Goal: Task Accomplishment & Management: Complete application form

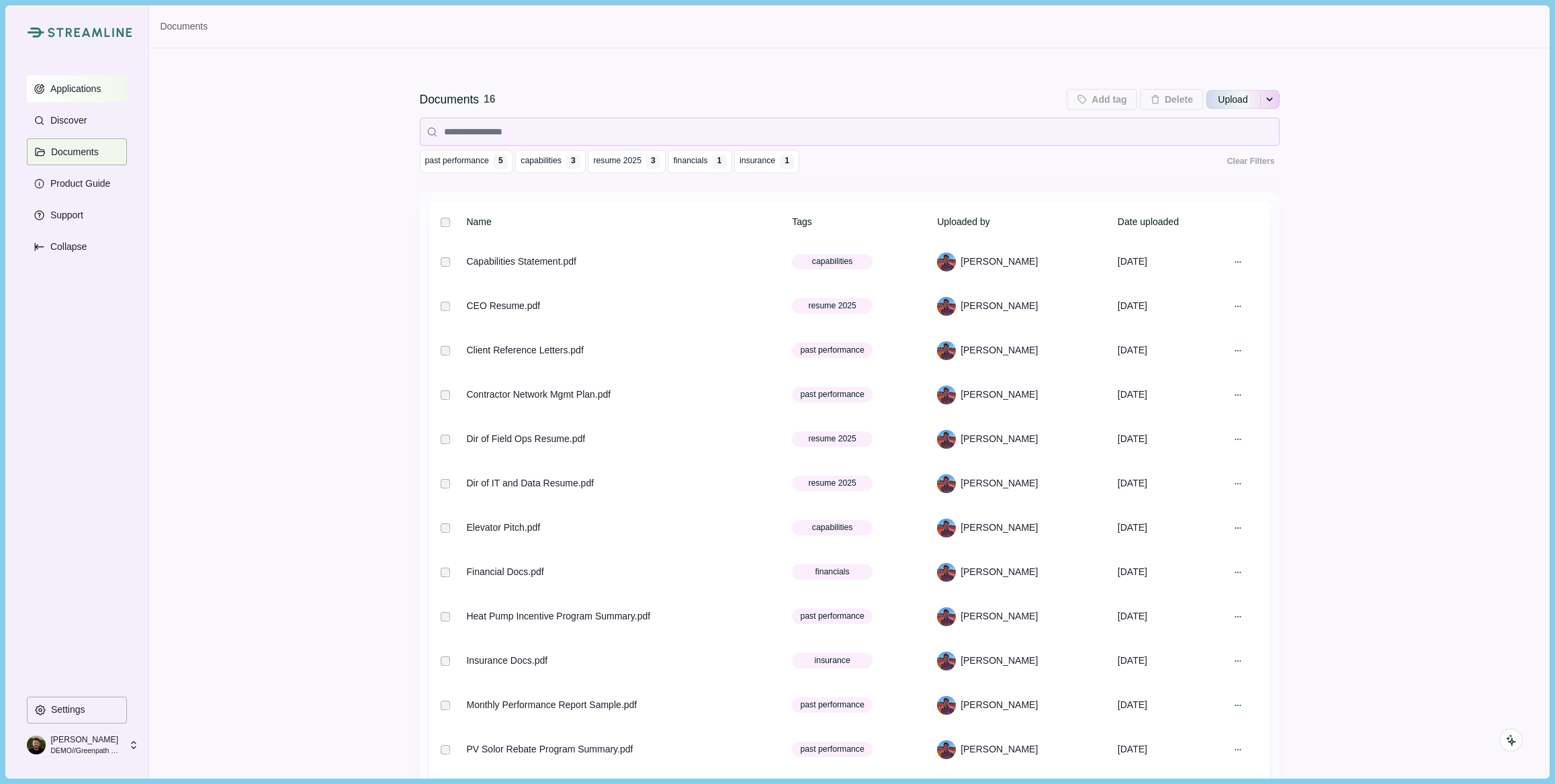
click at [80, 93] on p "Applications" at bounding box center [74, 88] width 56 height 11
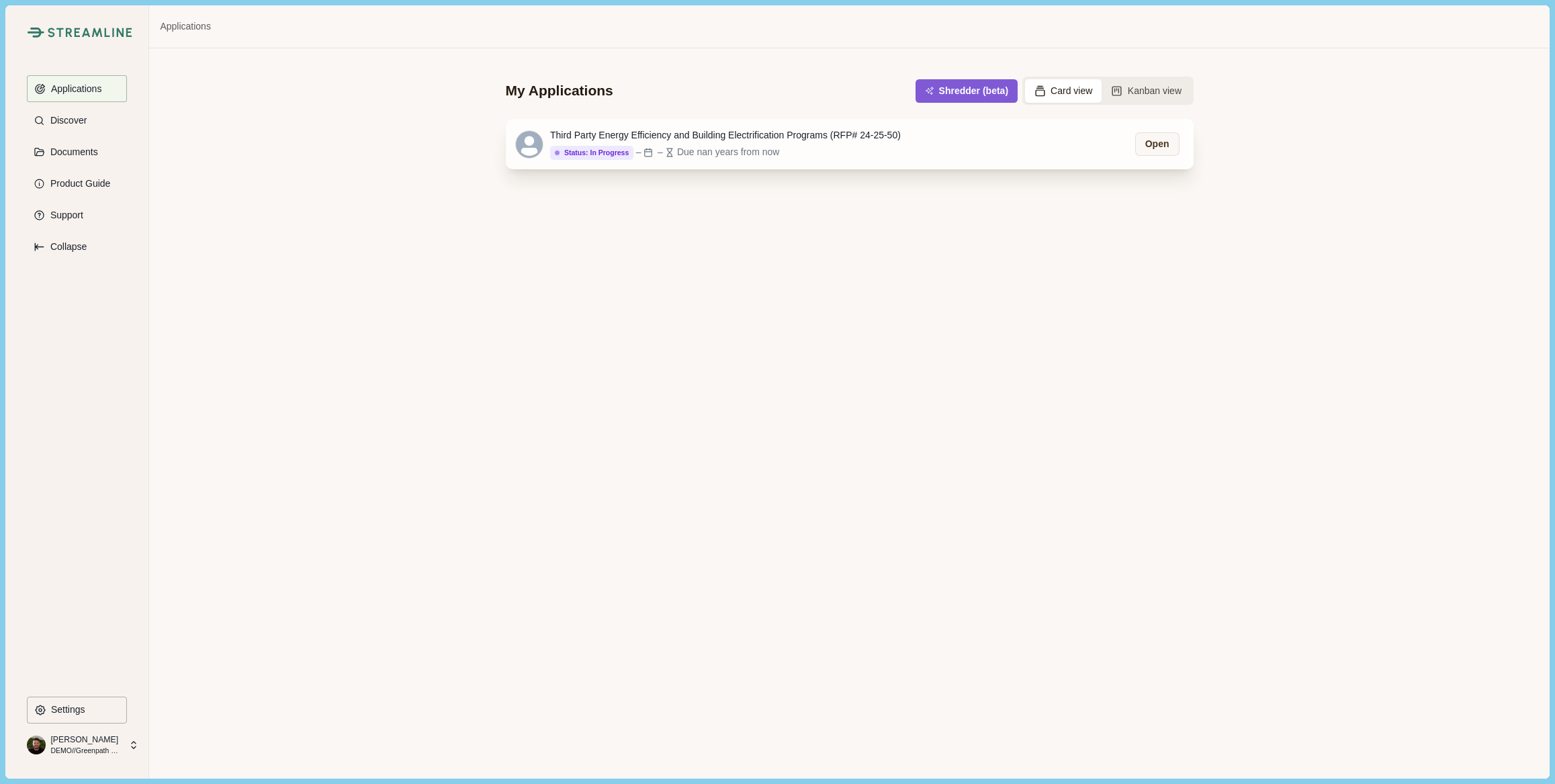
click at [650, 140] on div "Third Party Energy Efficiency and Building Electrification Programs (RFP# 24-25…" at bounding box center [725, 135] width 350 height 14
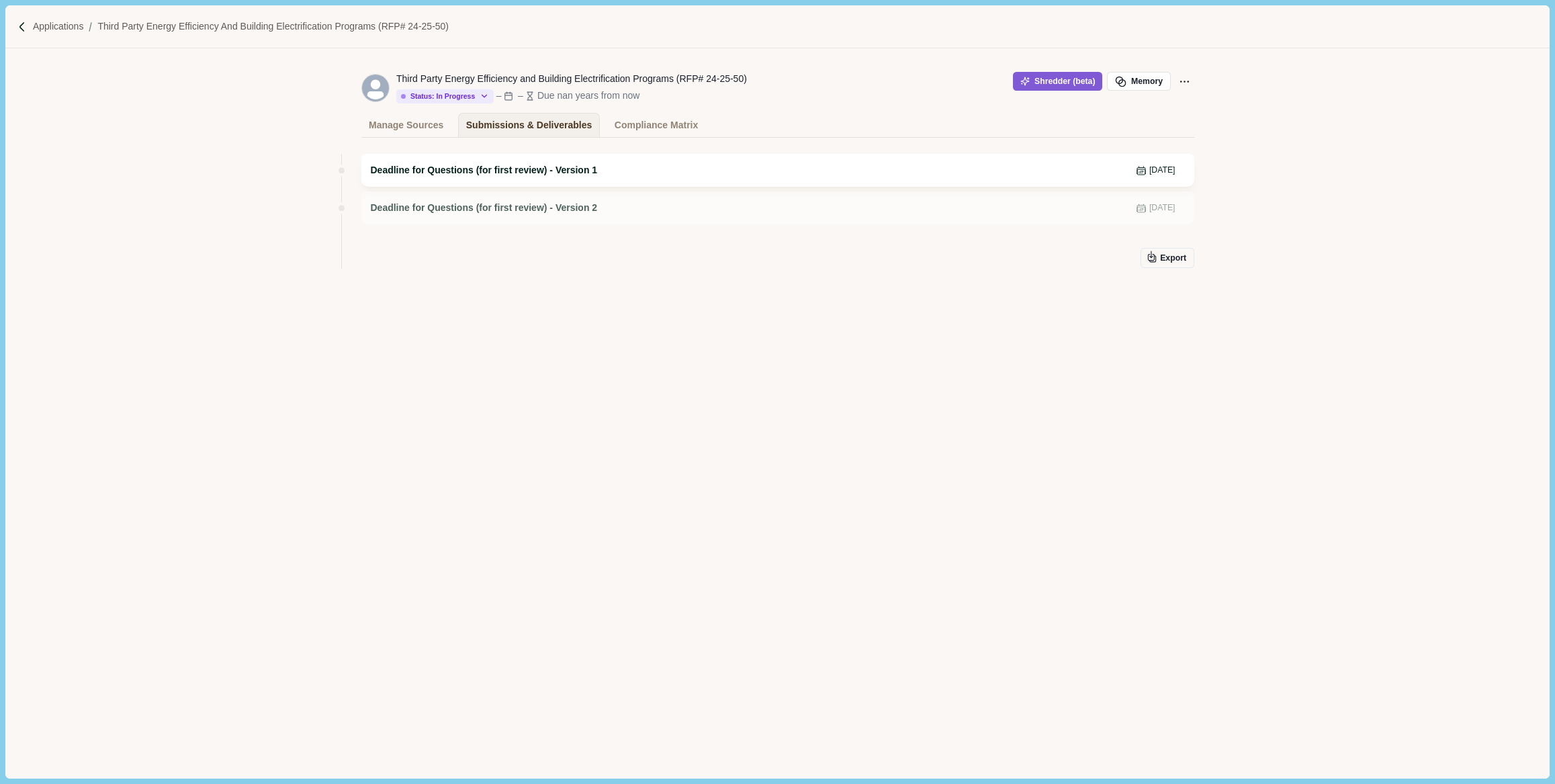
click at [582, 174] on span "Deadline for Questions (for first review) - Version 1" at bounding box center [485, 170] width 227 height 14
click at [643, 124] on div "Compliance Matrix" at bounding box center [657, 125] width 83 height 23
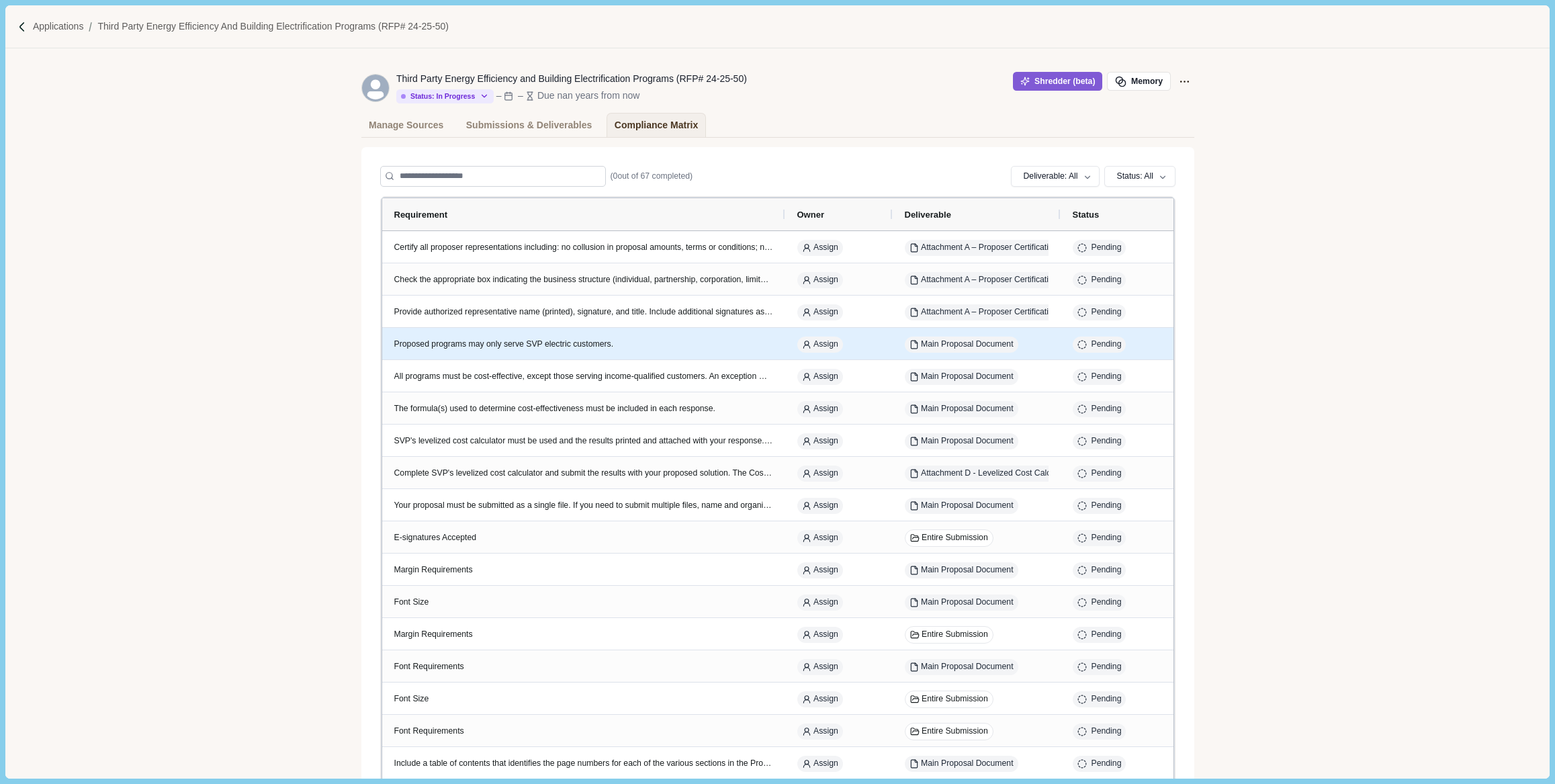
scroll to position [0, 1]
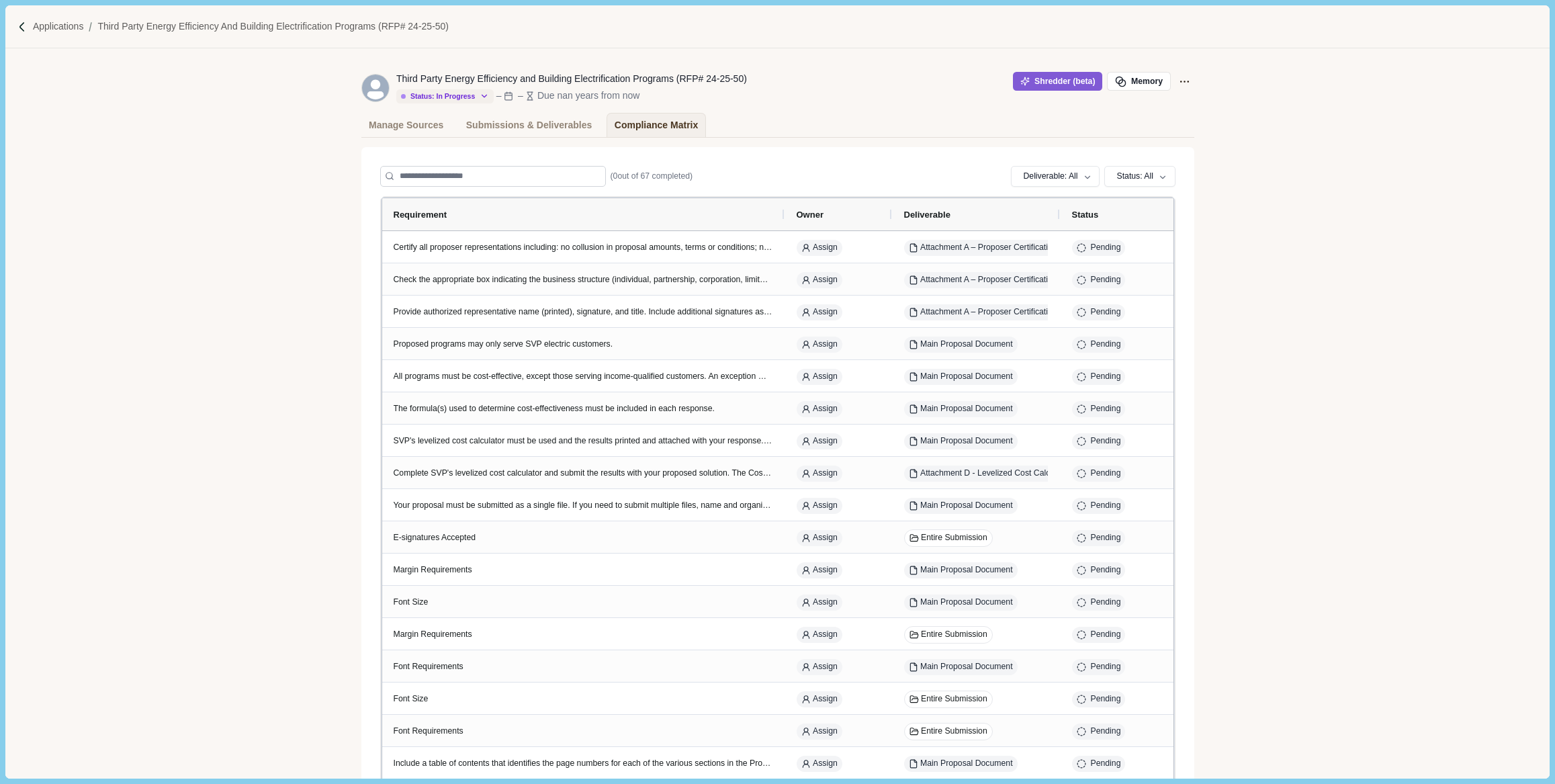
click at [473, 96] on div "Status: In Progress" at bounding box center [437, 96] width 74 height 9
click at [70, 29] on p "Applications" at bounding box center [58, 26] width 51 height 14
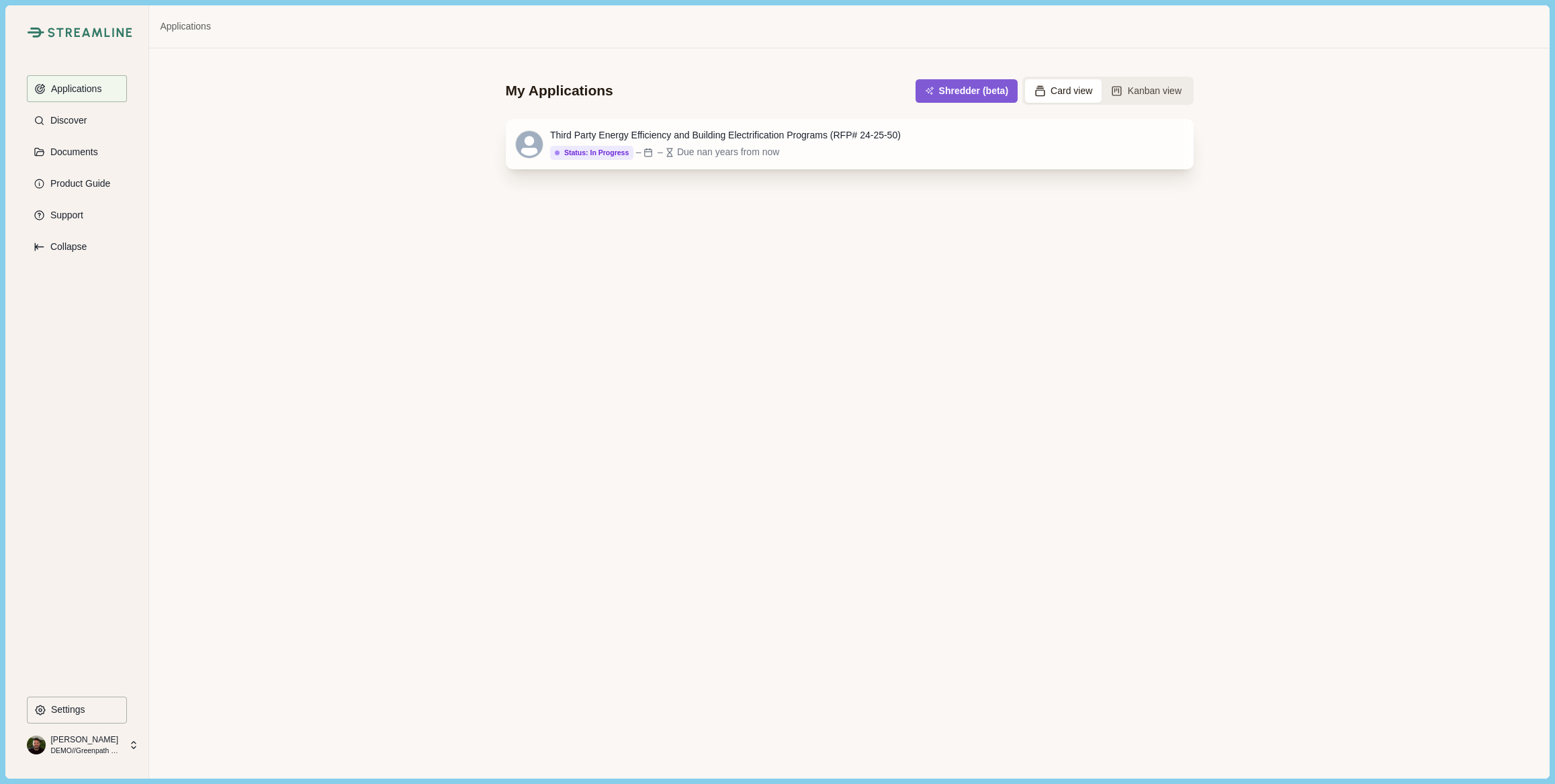
click at [602, 132] on div "Third Party Energy Efficiency and Building Electrification Programs (RFP# 24-25…" at bounding box center [725, 135] width 350 height 14
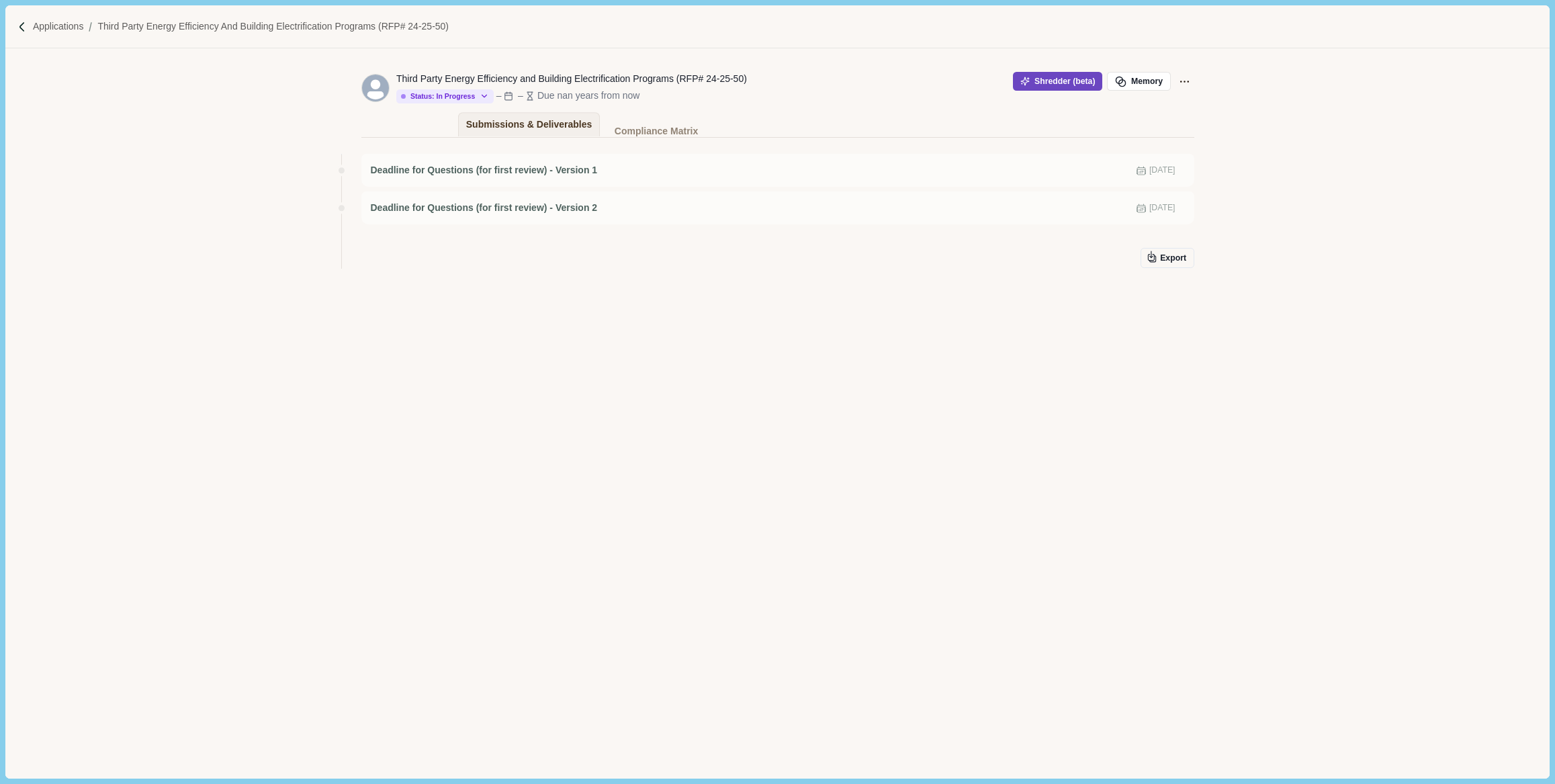
click at [1015, 81] on button "Shredder (beta)" at bounding box center [1057, 82] width 89 height 19
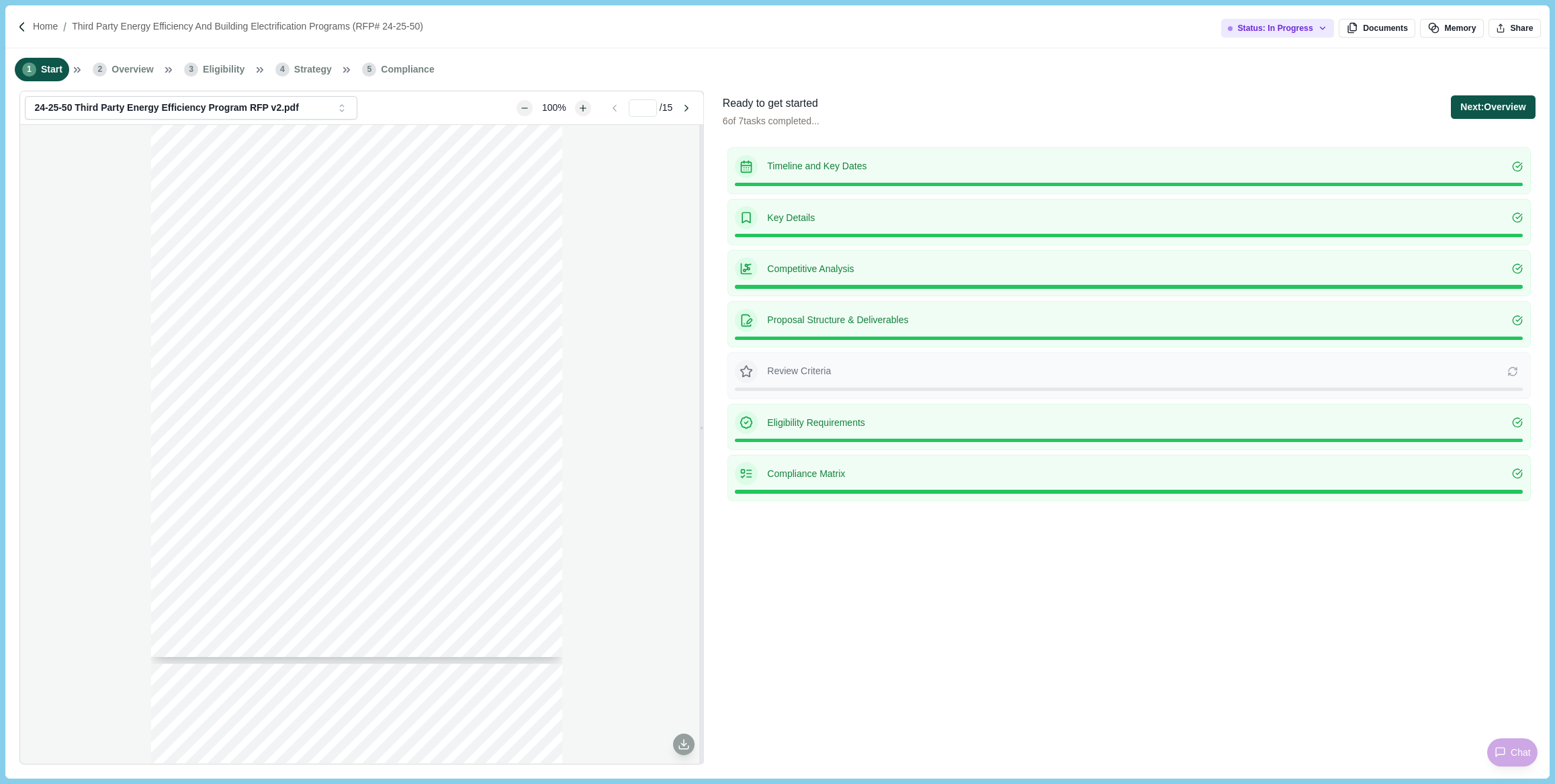
click at [1470, 95] on button "Next: Overview" at bounding box center [1493, 107] width 84 height 23
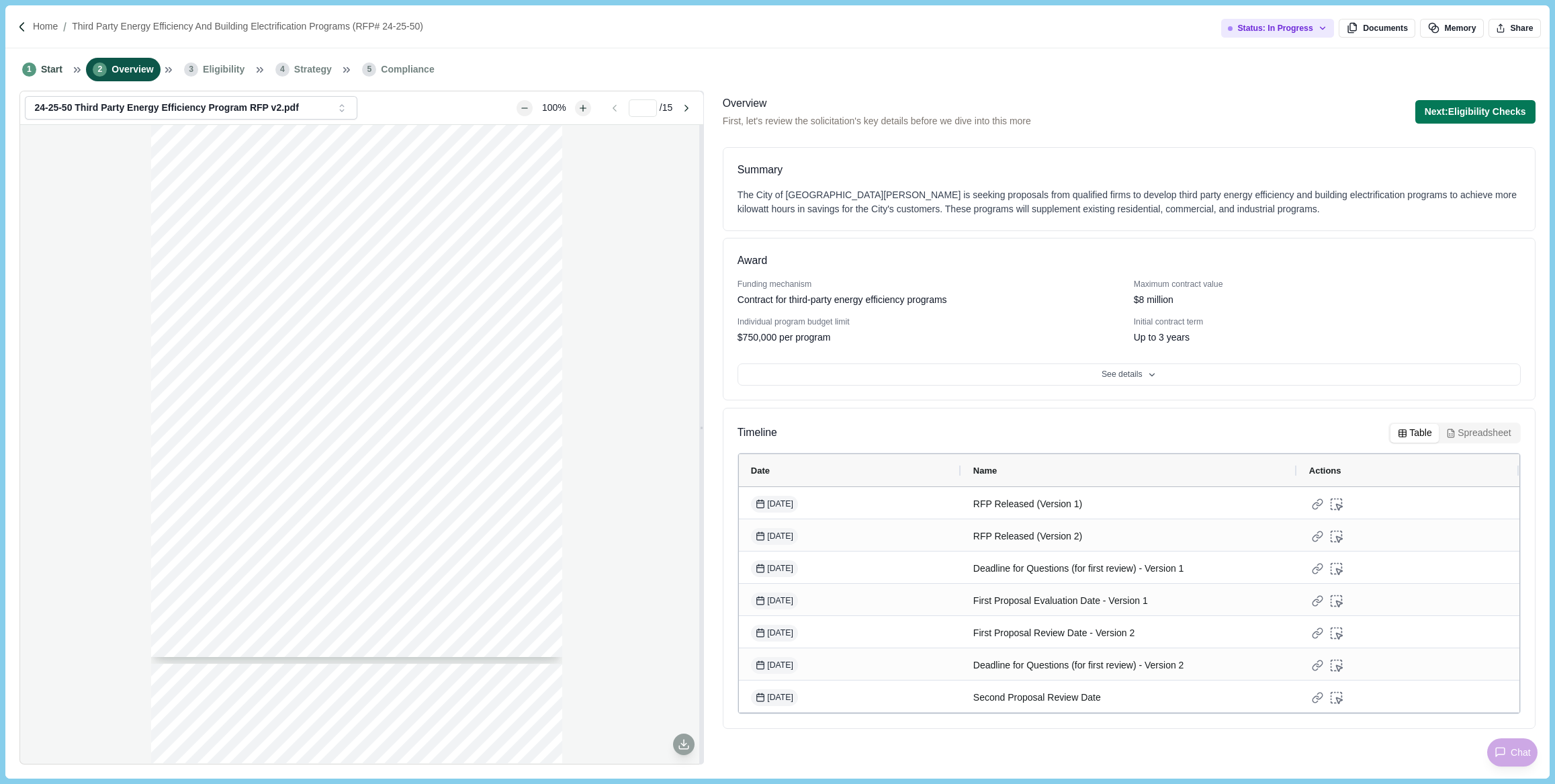
click at [1470, 95] on div "Next: Eligibility Checks Next step: Eligibility Checks All tasks completed succ…" at bounding box center [1475, 112] width 121 height 33
click at [1459, 108] on button "Next: Eligibility Checks" at bounding box center [1475, 111] width 121 height 23
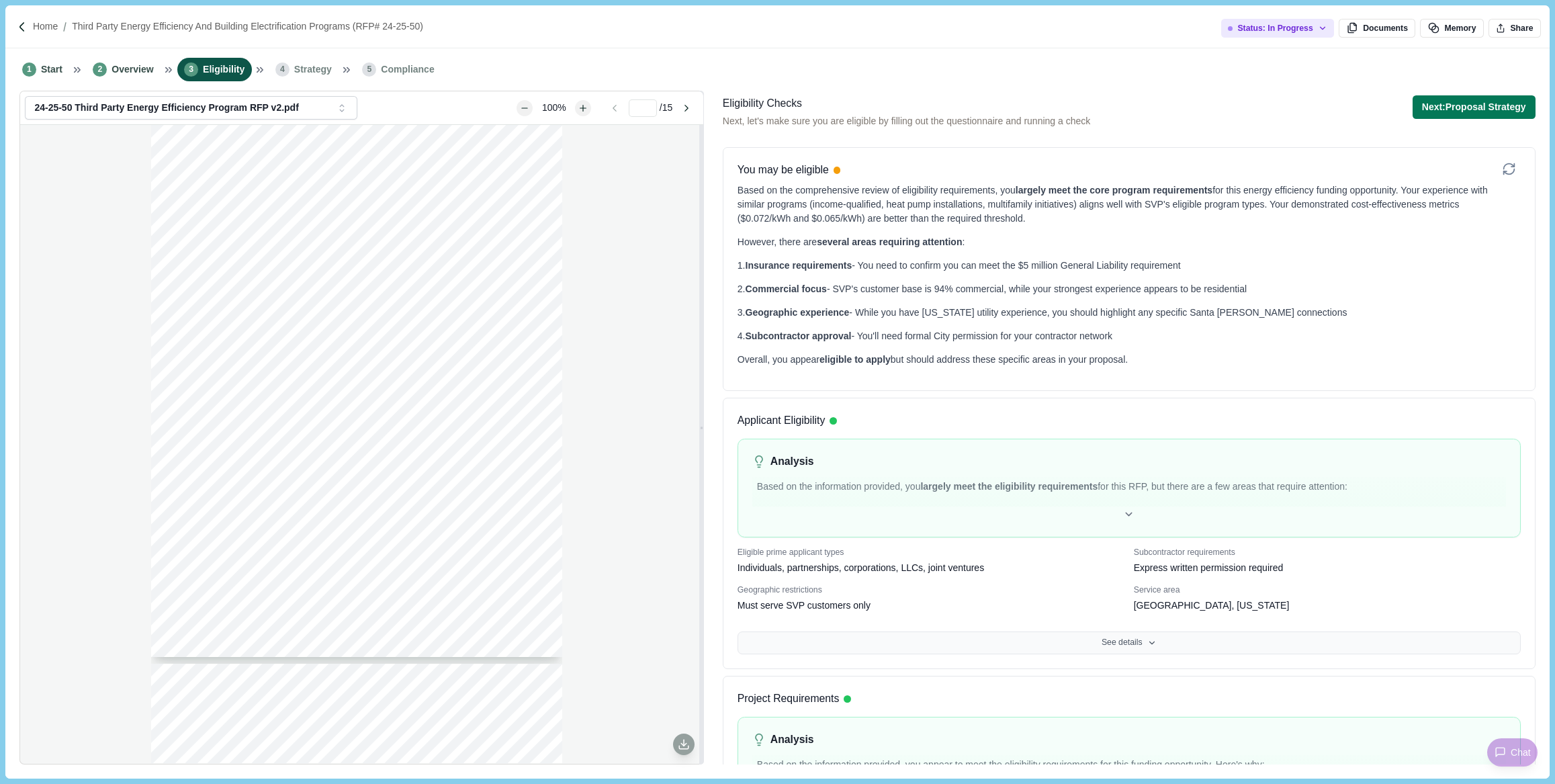
click at [1119, 640] on button "See details" at bounding box center [1129, 643] width 783 height 23
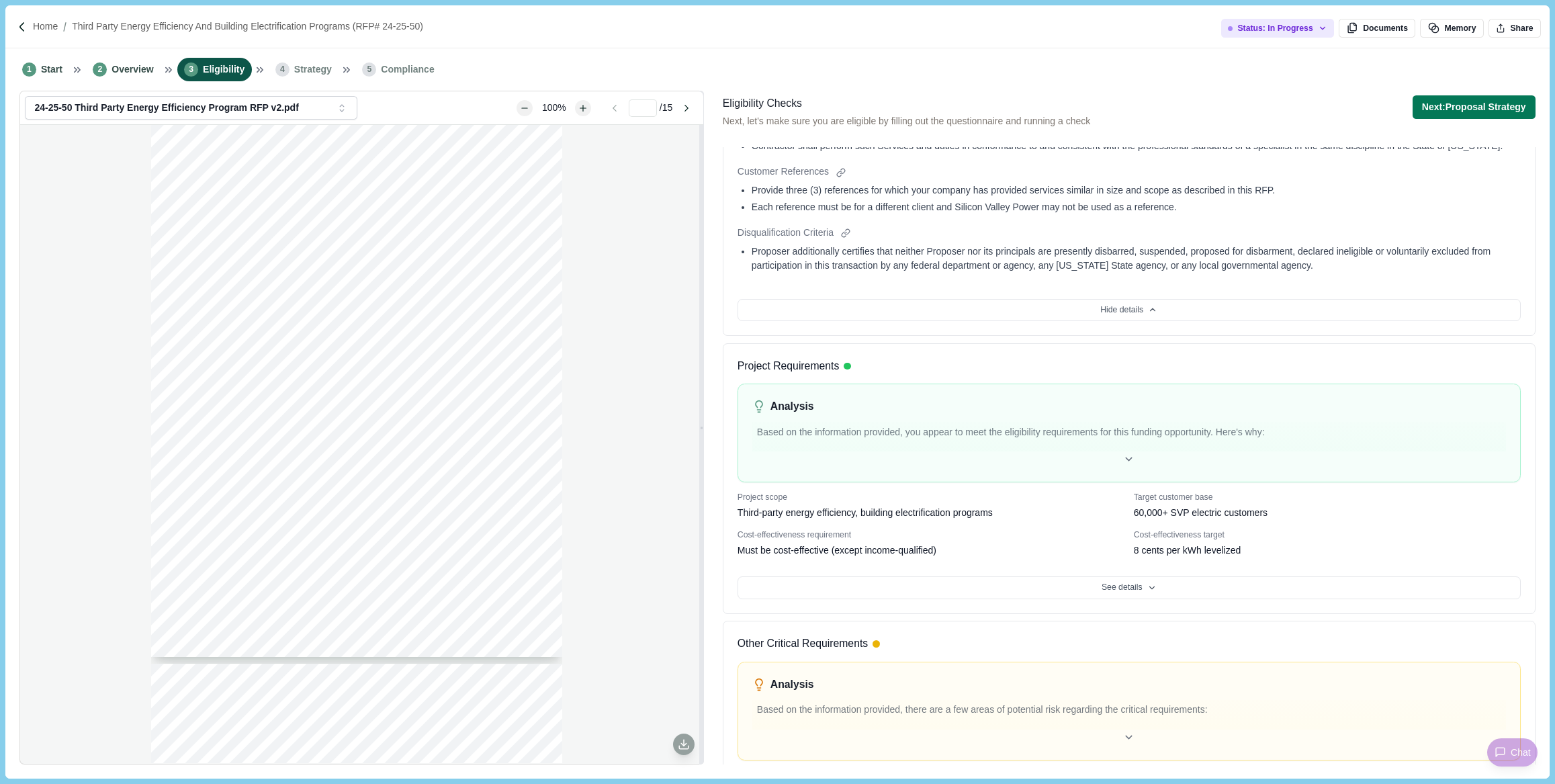
scroll to position [980, 0]
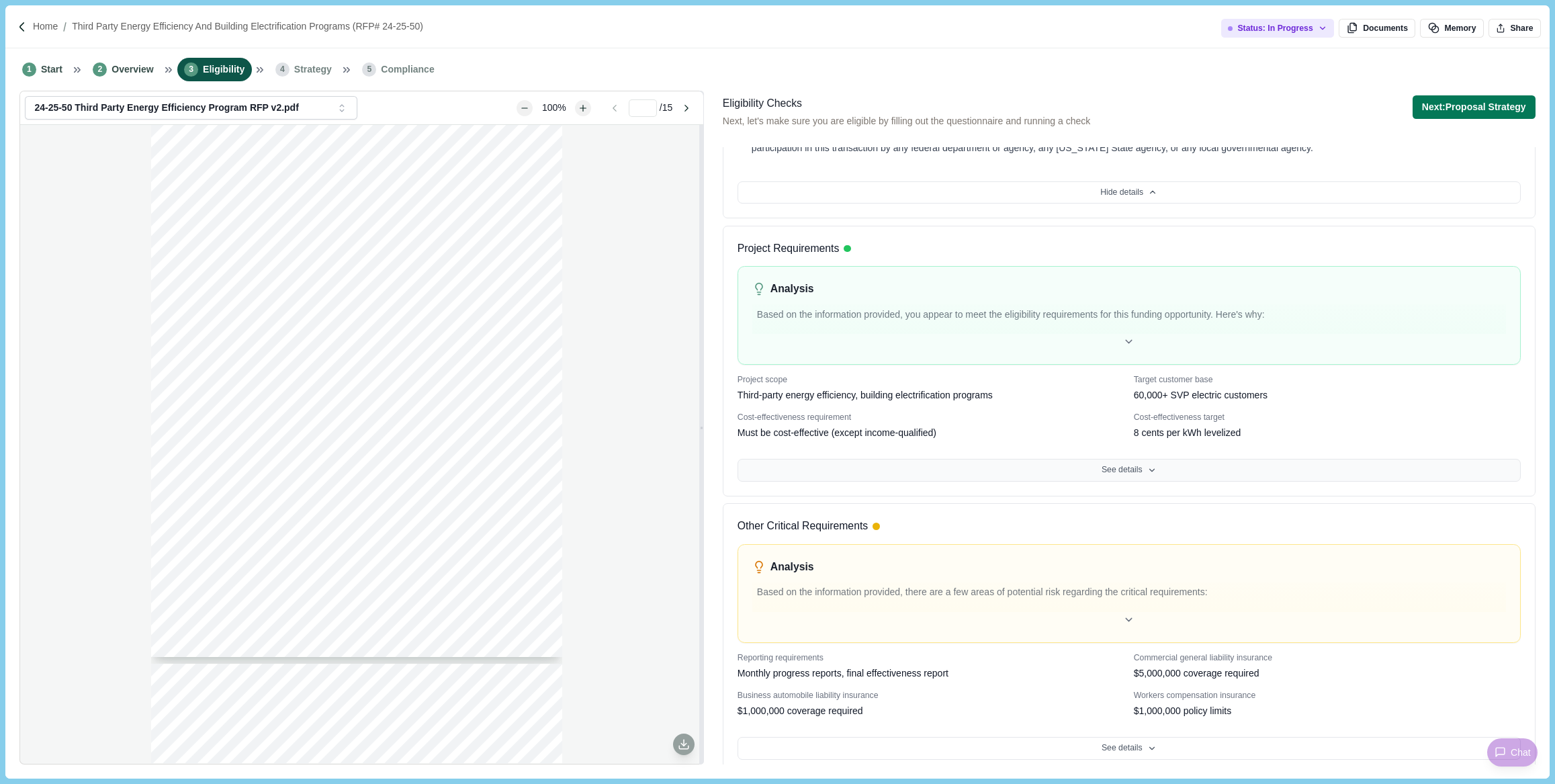
click at [1114, 477] on button "See details" at bounding box center [1129, 470] width 783 height 23
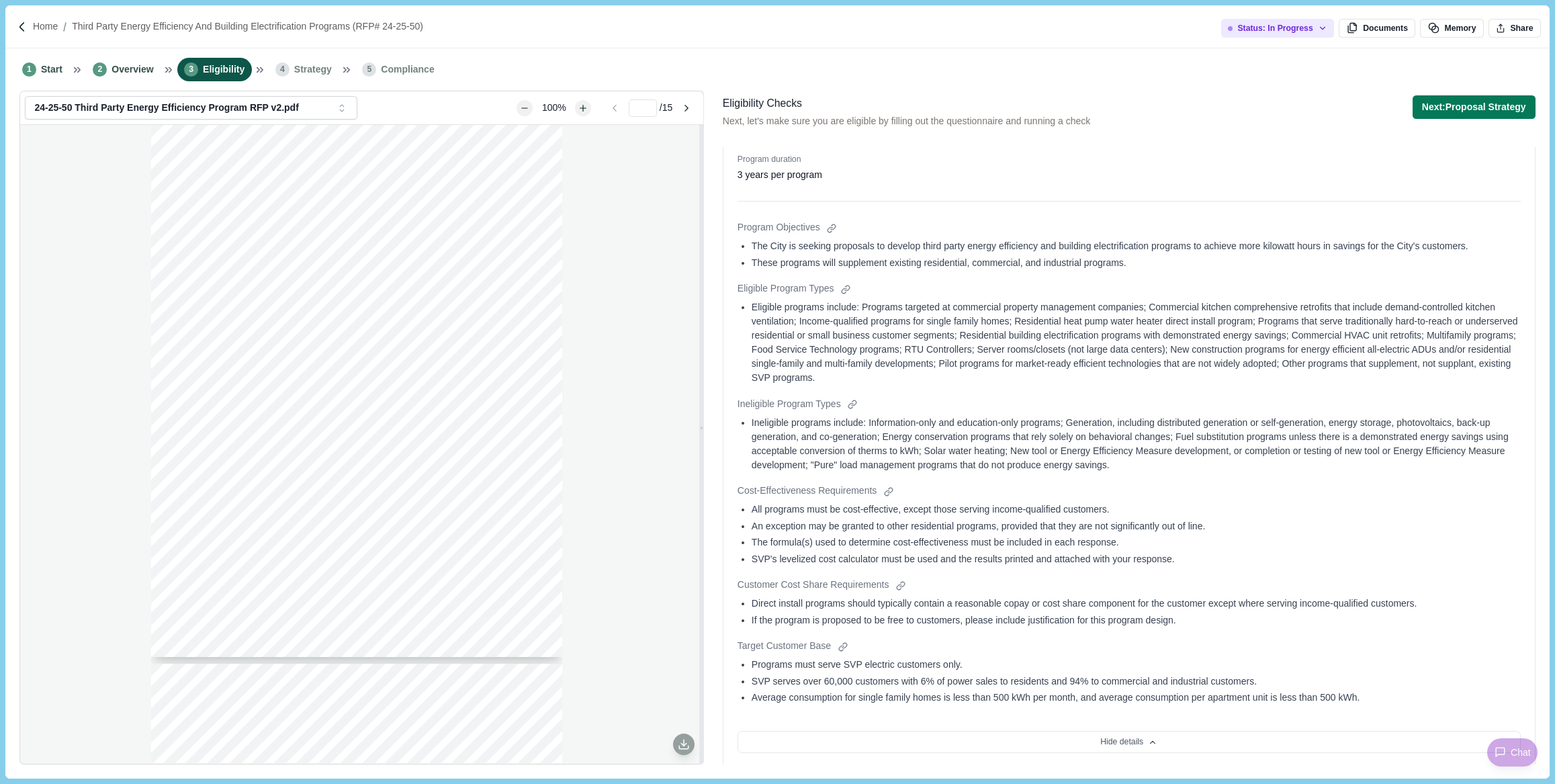
scroll to position [1571, 0]
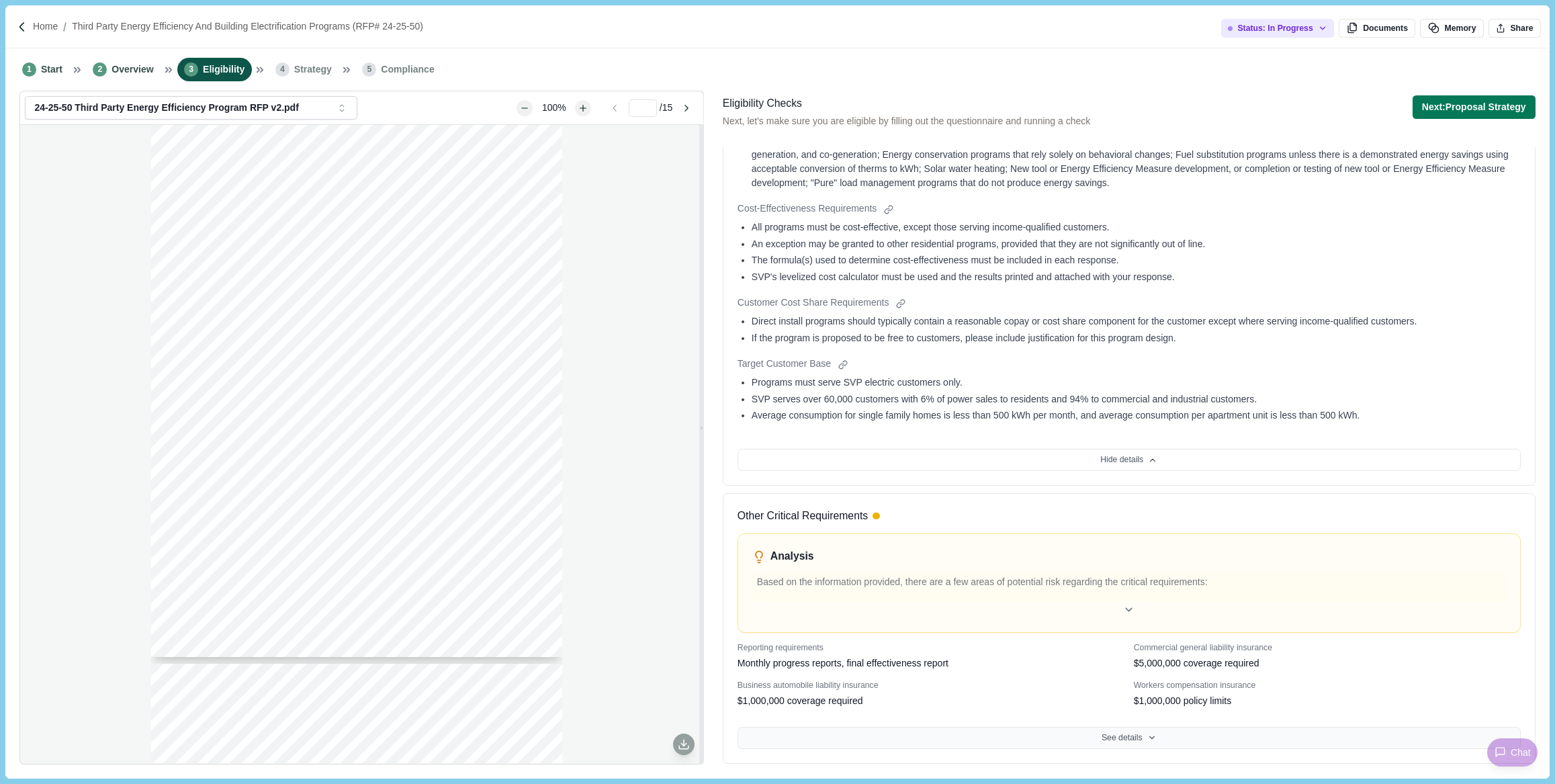
click at [1132, 737] on button "See details" at bounding box center [1129, 738] width 783 height 23
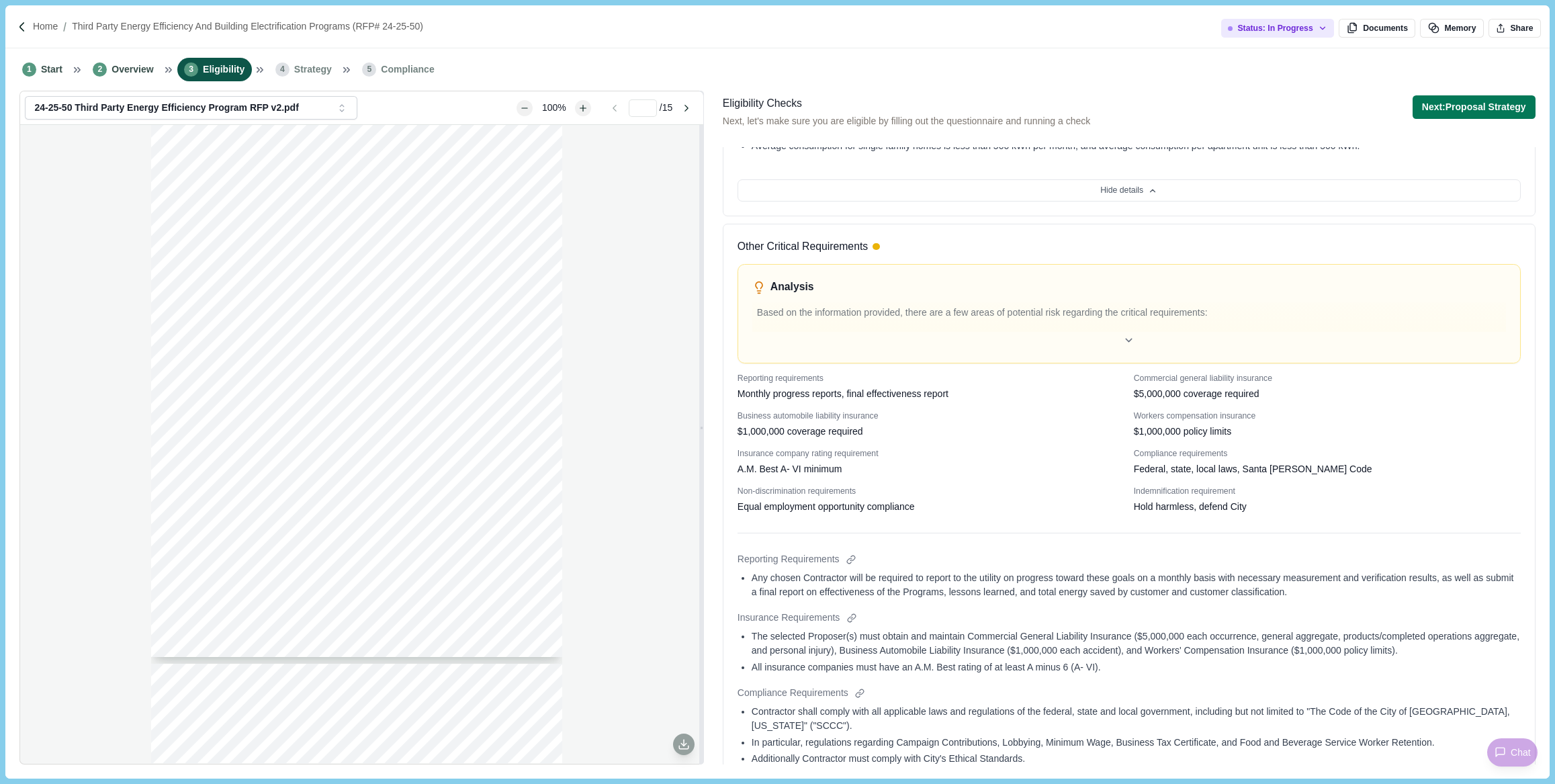
scroll to position [1926, 0]
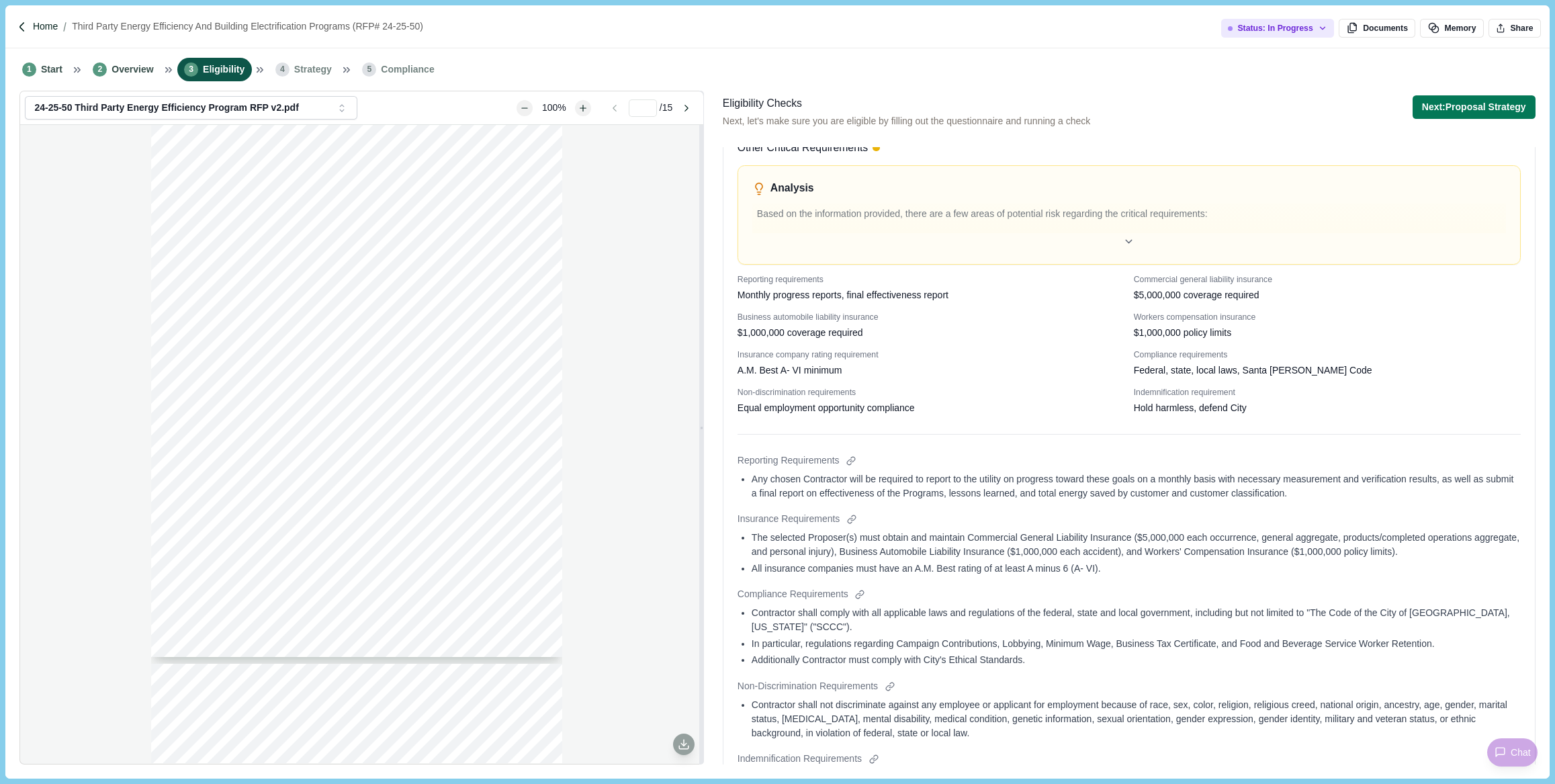
click at [48, 24] on p "Home" at bounding box center [45, 26] width 25 height 14
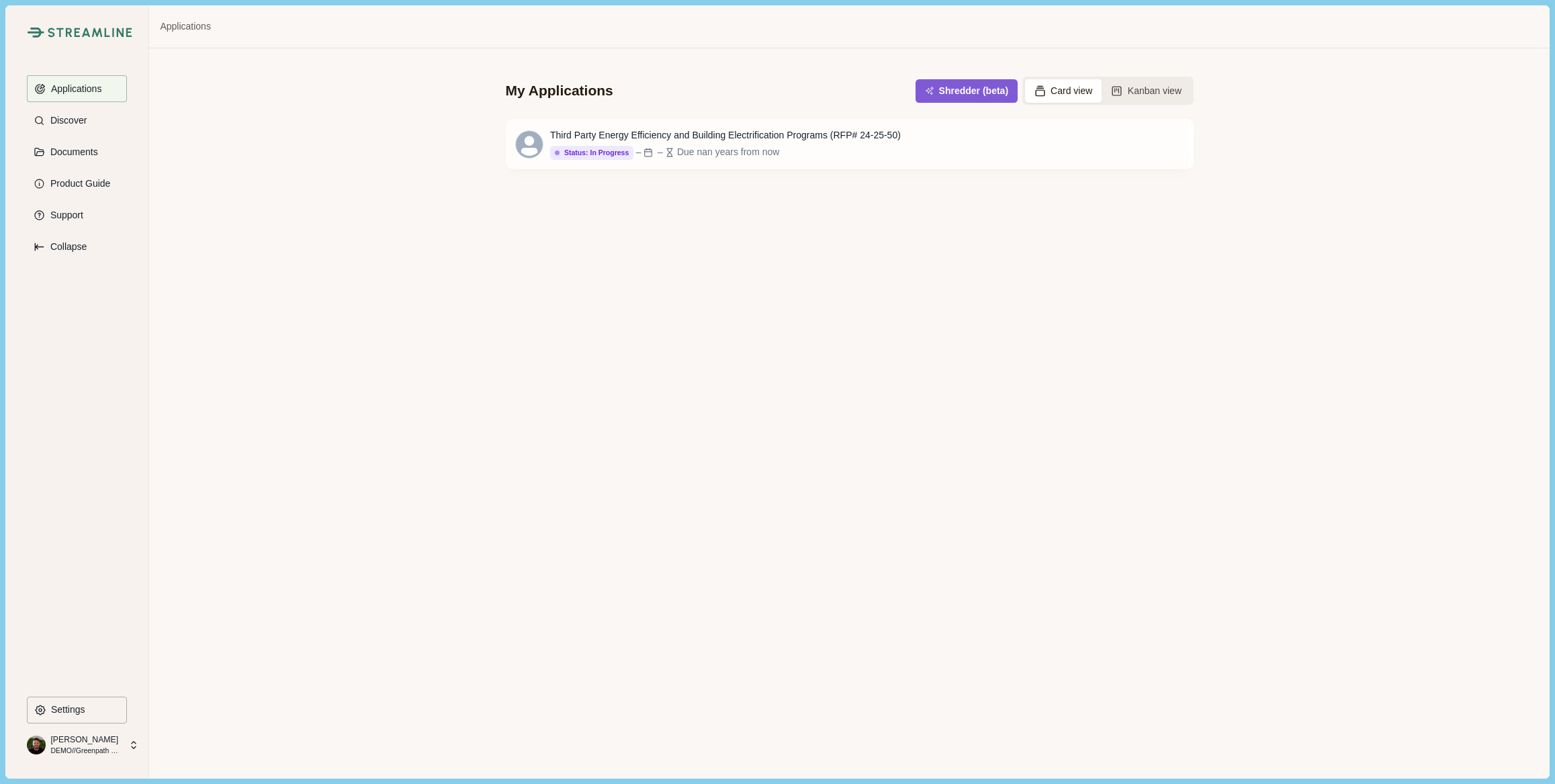
click at [110, 743] on p "[PERSON_NAME]" at bounding box center [85, 740] width 70 height 12
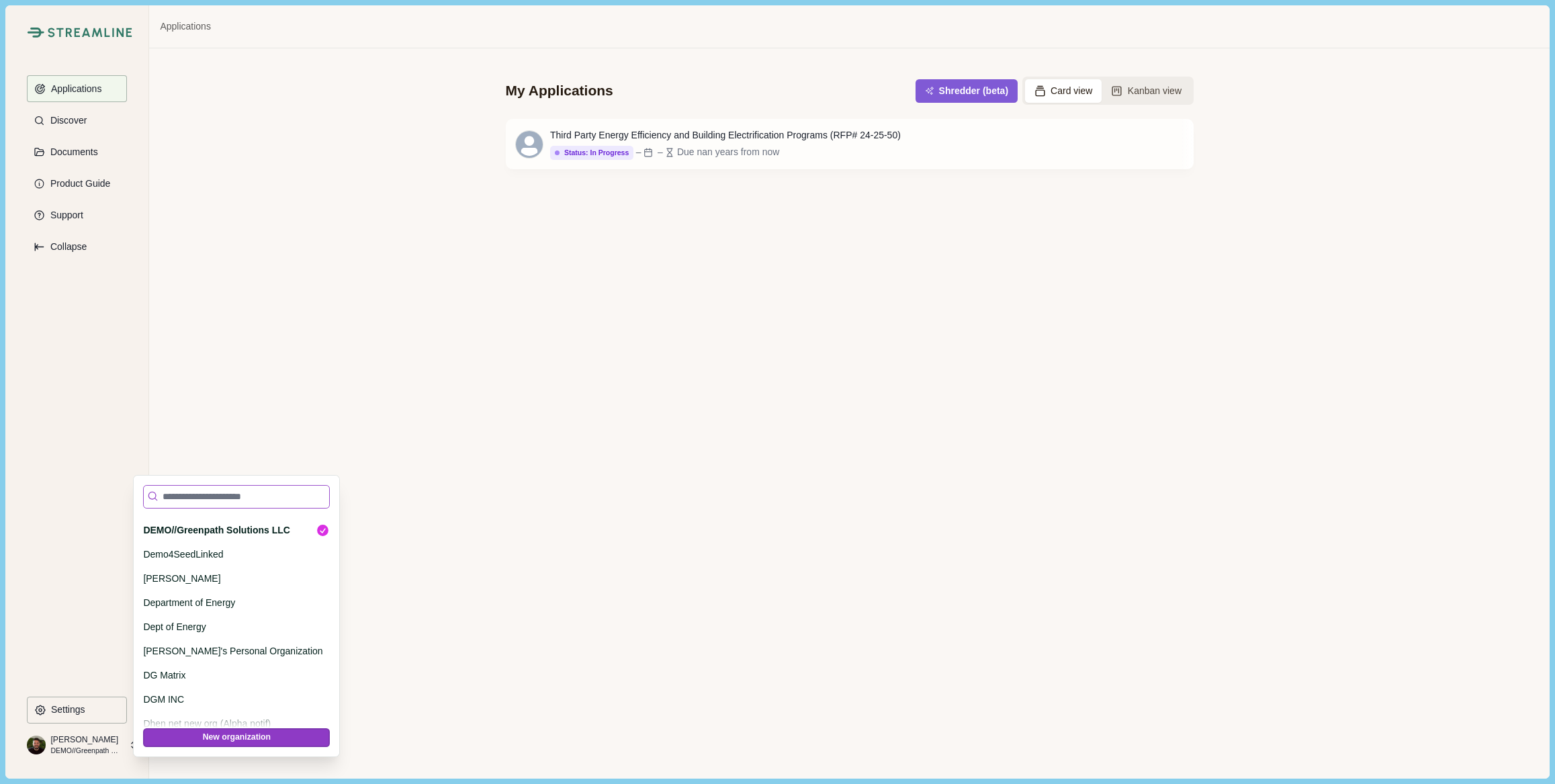
click at [230, 490] on input at bounding box center [236, 496] width 186 height 23
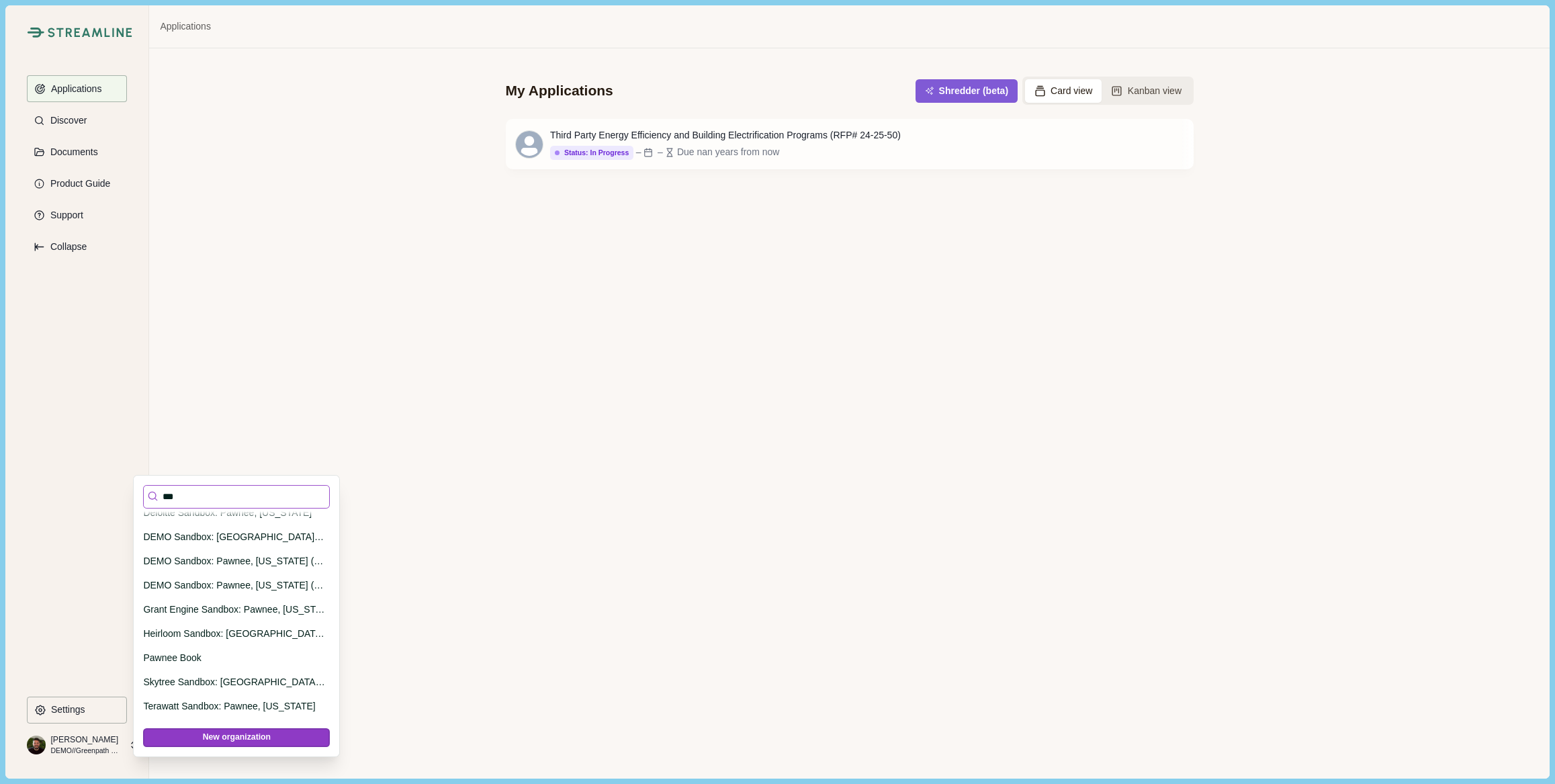
scroll to position [108, 0]
type input "***"
click at [187, 542] on p "DEMO Sandbox: [GEOGRAPHIC_DATA], [US_STATE]" at bounding box center [234, 537] width 182 height 14
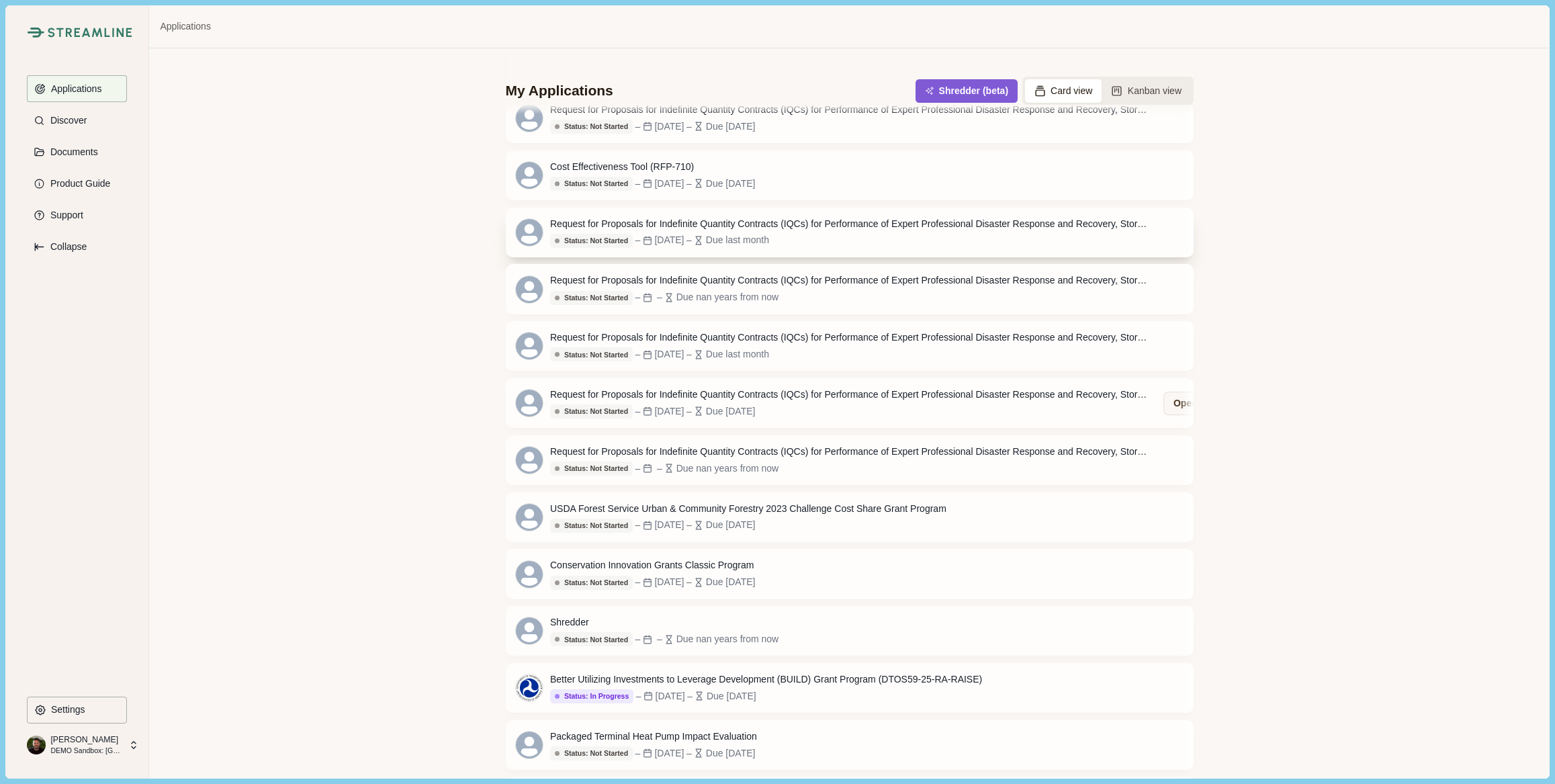
scroll to position [199, 0]
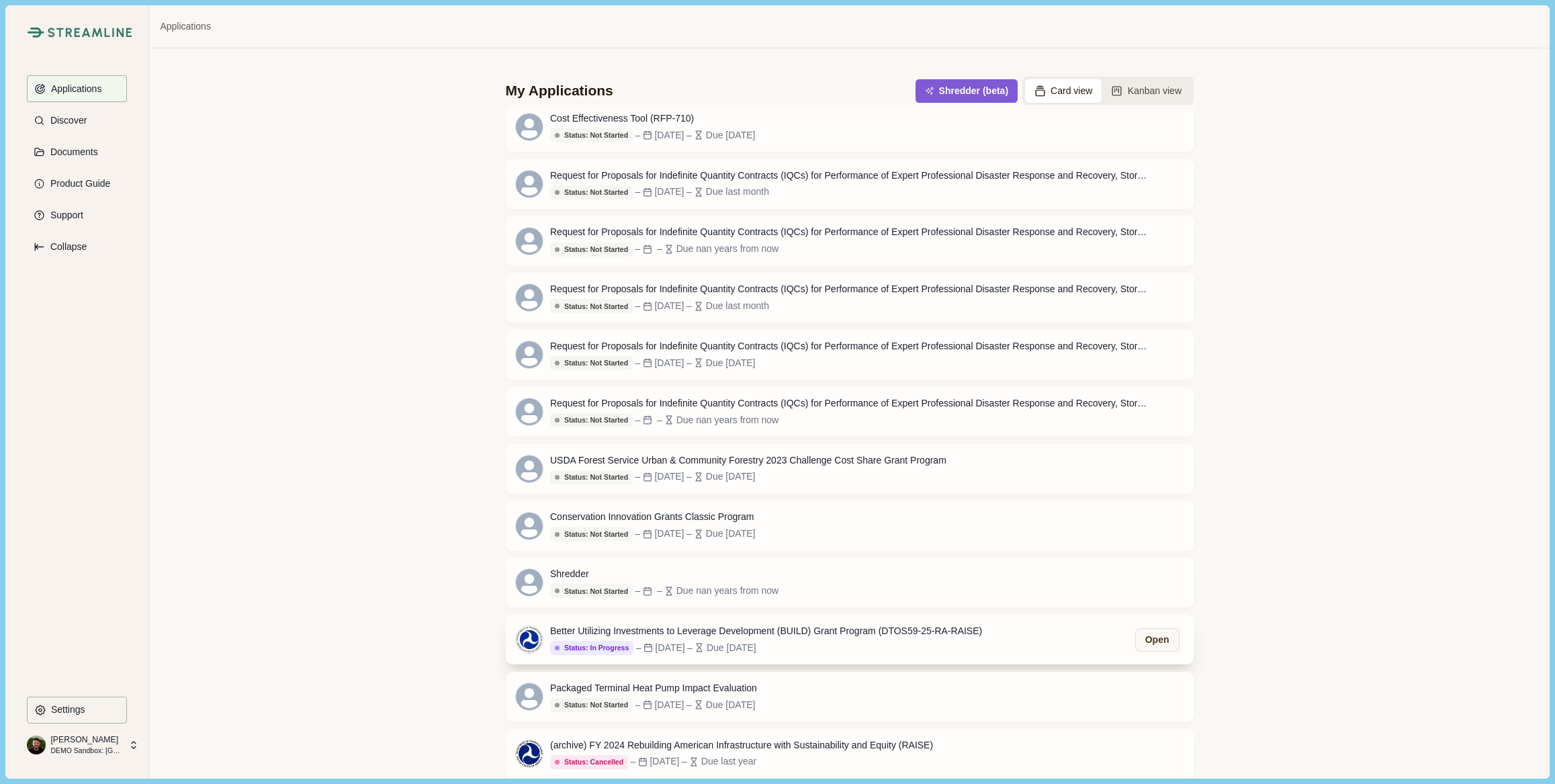
click at [756, 641] on div "Due 8 months ago" at bounding box center [731, 648] width 49 height 14
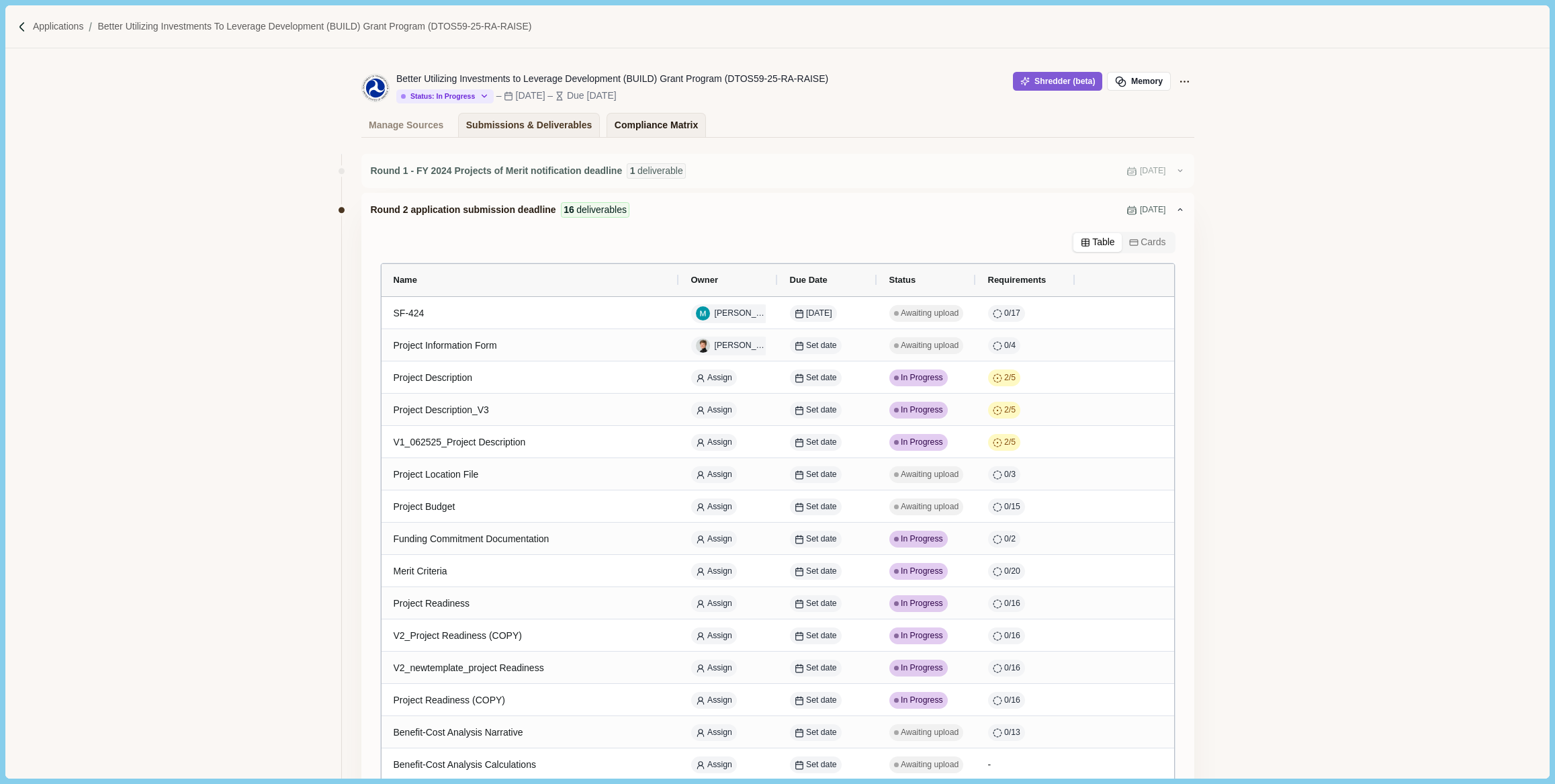
click at [650, 126] on div "Compliance Matrix" at bounding box center [657, 125] width 83 height 23
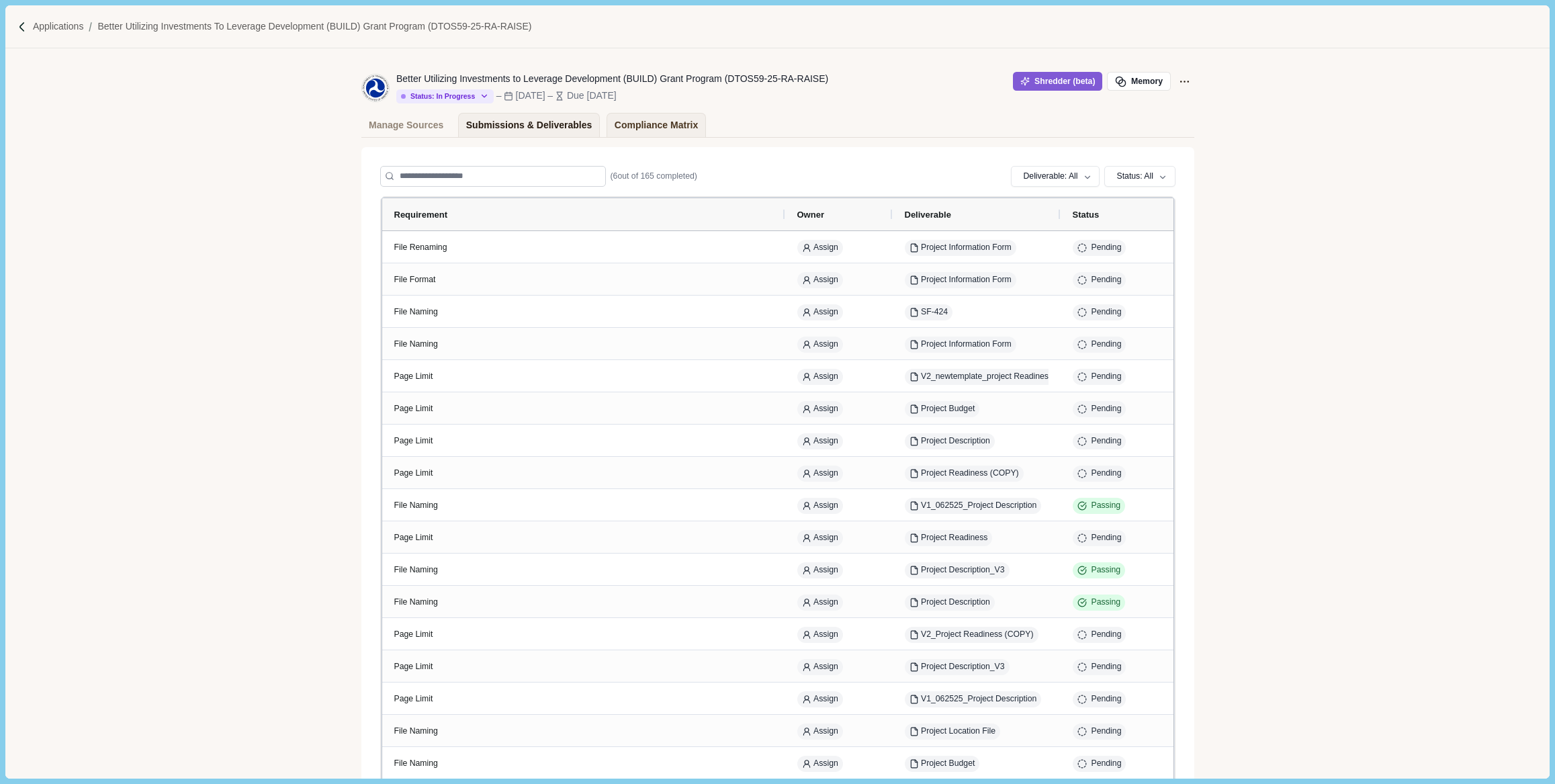
click at [538, 126] on div "Submissions & Deliverables" at bounding box center [530, 125] width 127 height 23
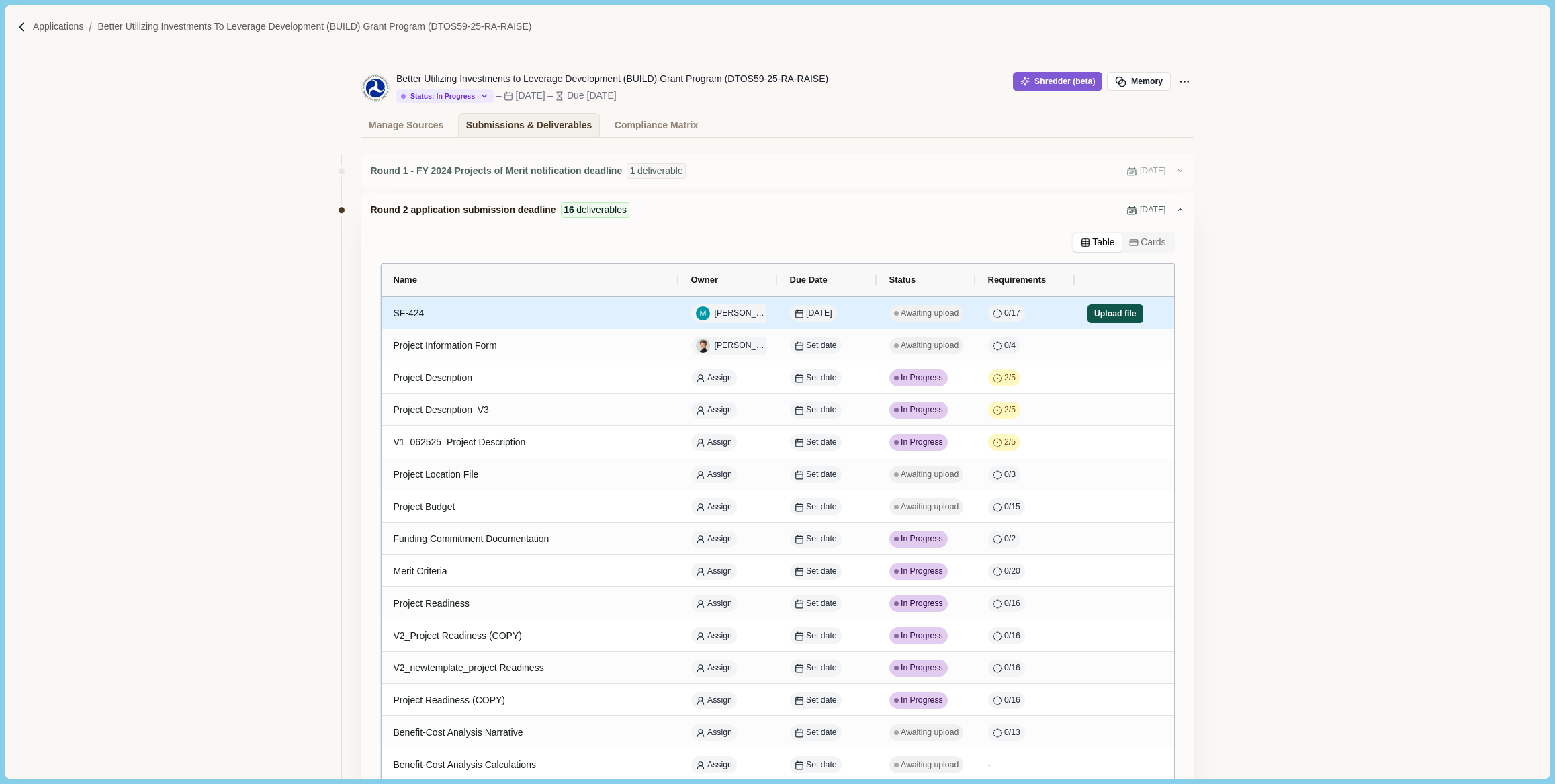
click at [1101, 316] on button "Upload file" at bounding box center [1115, 314] width 56 height 19
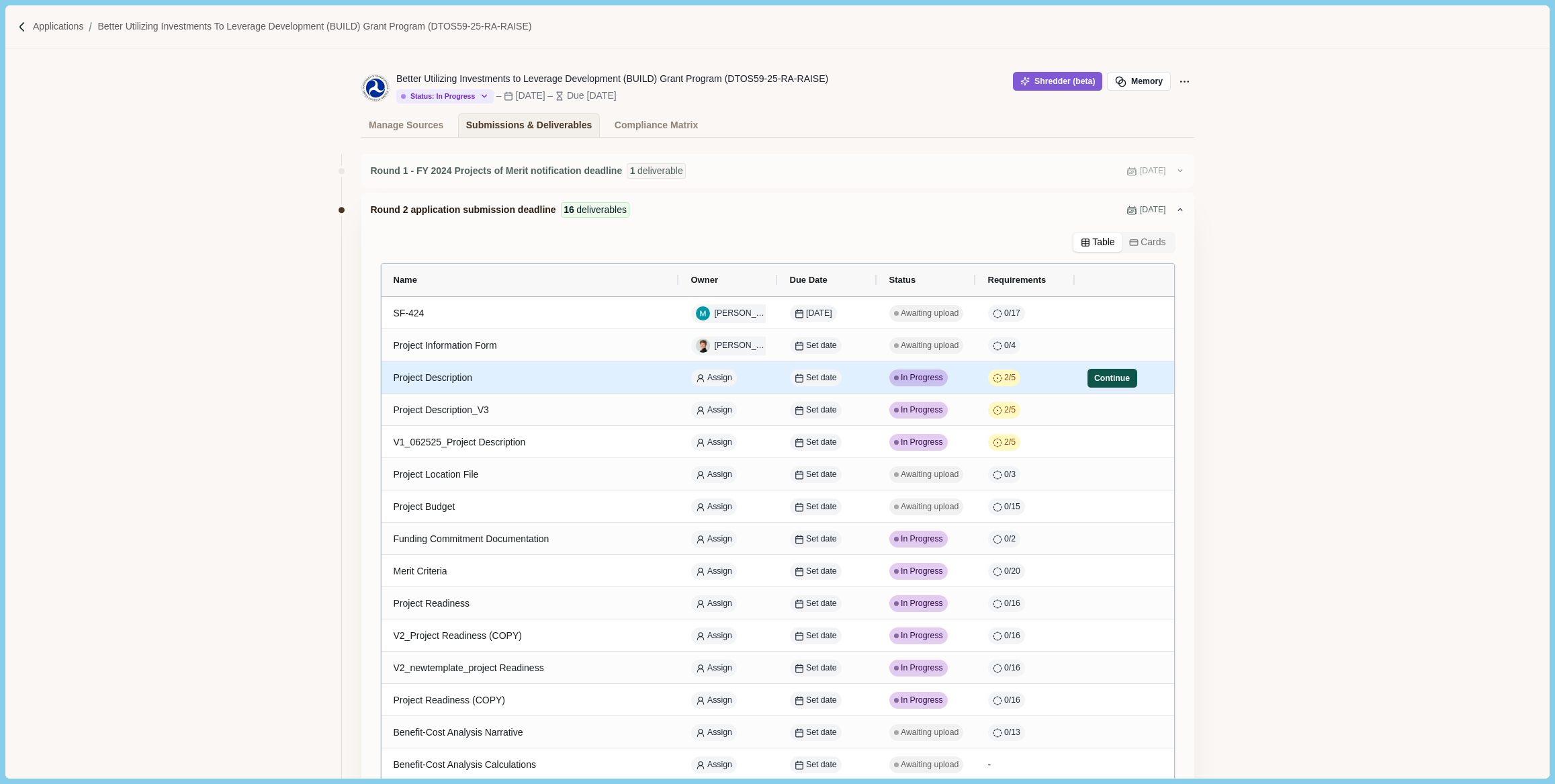
click at [1102, 380] on button "Continue" at bounding box center [1112, 378] width 49 height 19
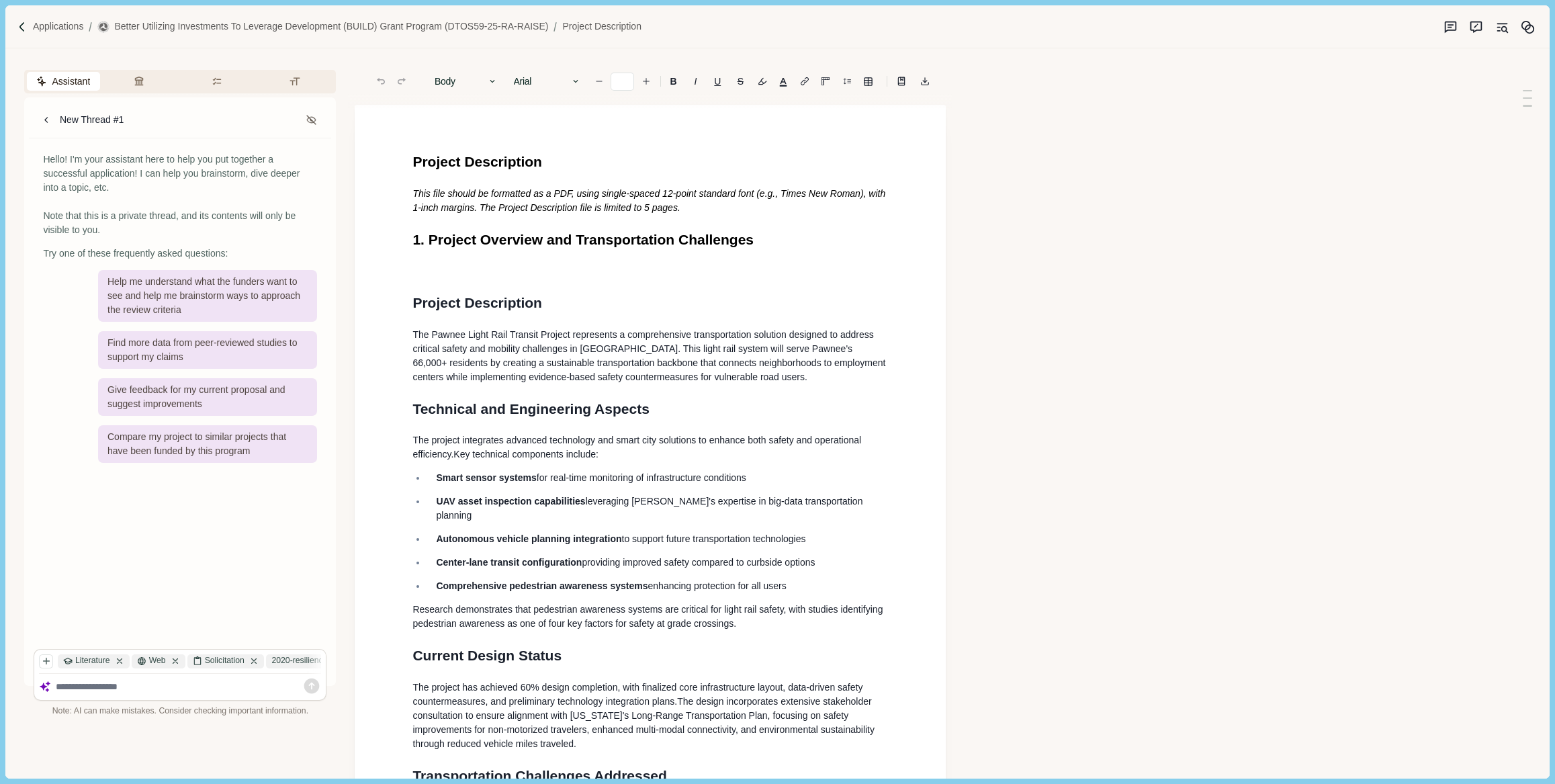
type input "**"
